Goal: Task Accomplishment & Management: Manage account settings

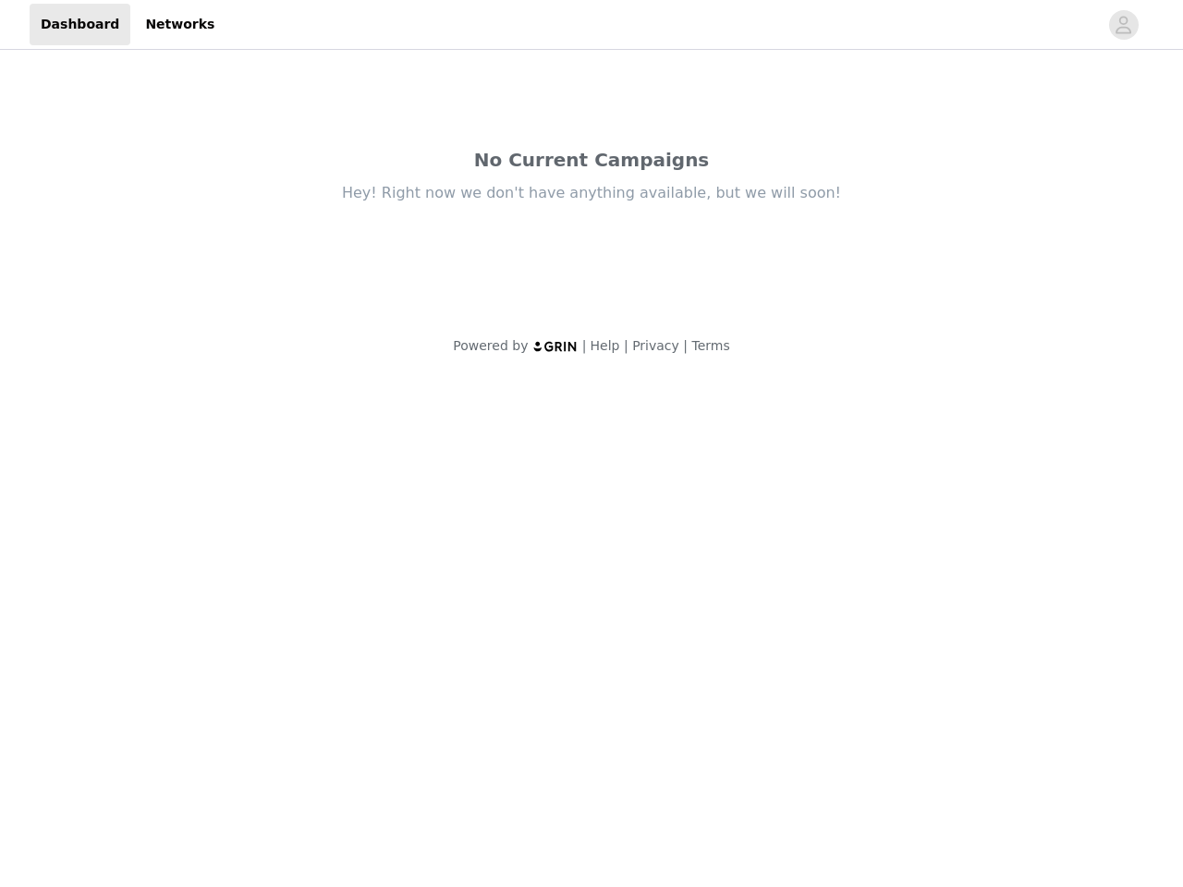
click at [591, 444] on body "Dashboard Networks No Current Campaigns Hey! Right now we don't have anything a…" at bounding box center [591, 443] width 1183 height 887
click at [591, 189] on div "Hey! Right now we don't have anything available, but we will soon!" at bounding box center [591, 193] width 776 height 20
click at [591, 25] on div at bounding box center [662, 25] width 872 height 42
click at [1124, 25] on icon "avatar" at bounding box center [1124, 25] width 18 height 30
